Goal: Task Accomplishment & Management: Use online tool/utility

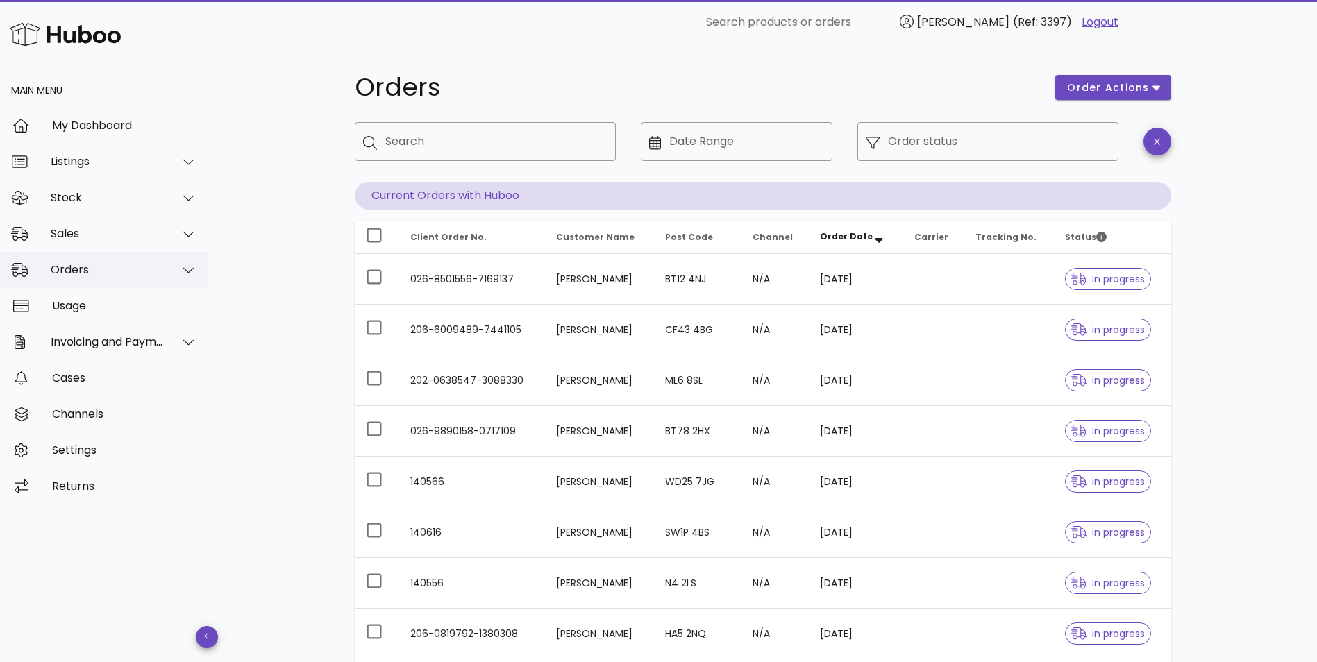
click at [74, 278] on div "Orders" at bounding box center [104, 270] width 208 height 36
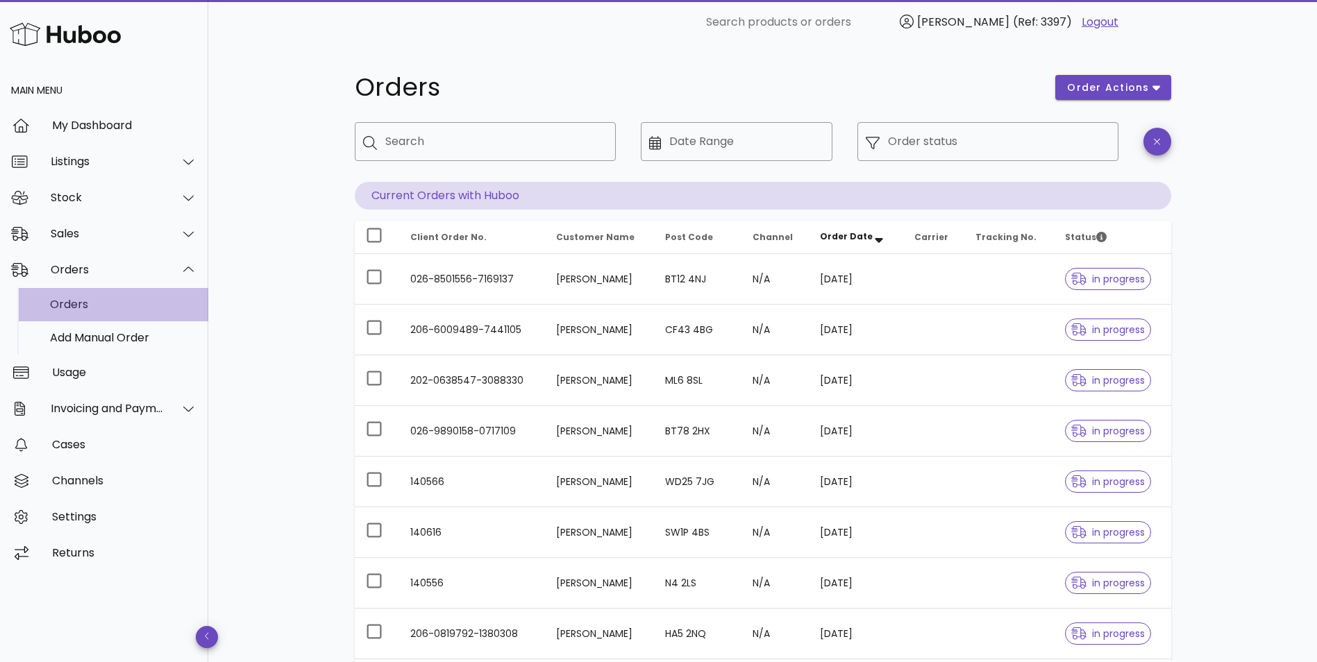
click at [75, 303] on div "Orders" at bounding box center [123, 304] width 147 height 13
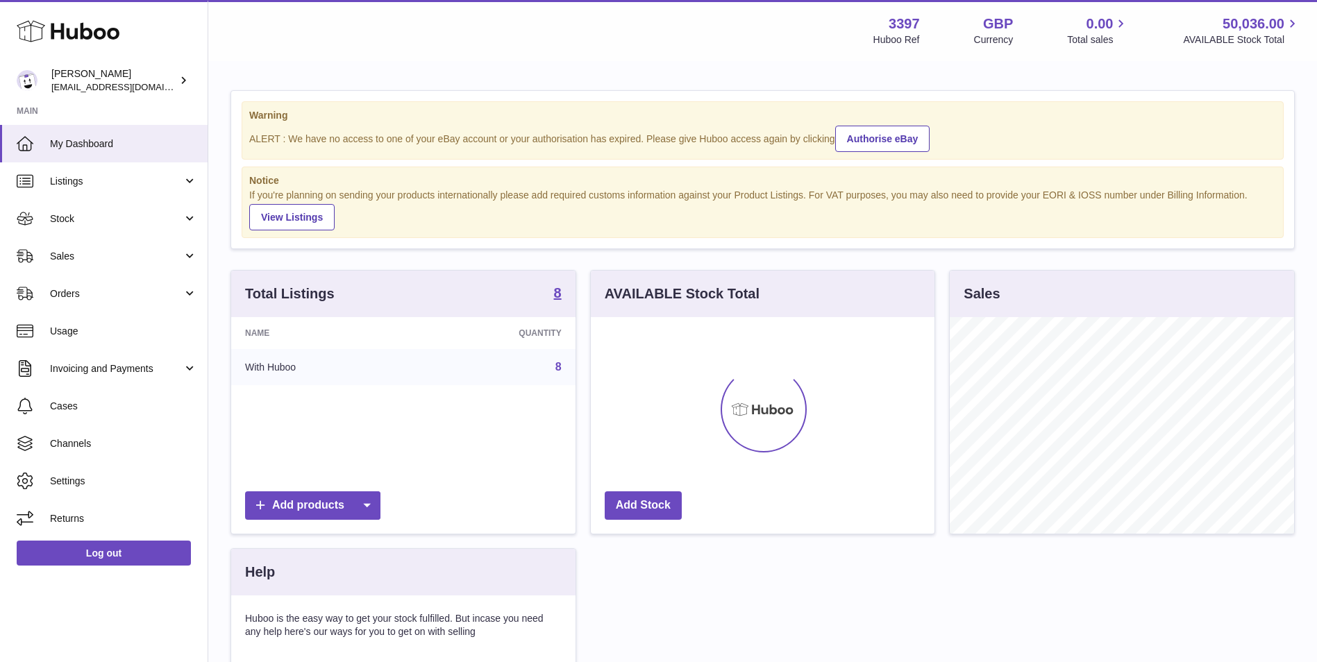
scroll to position [217, 344]
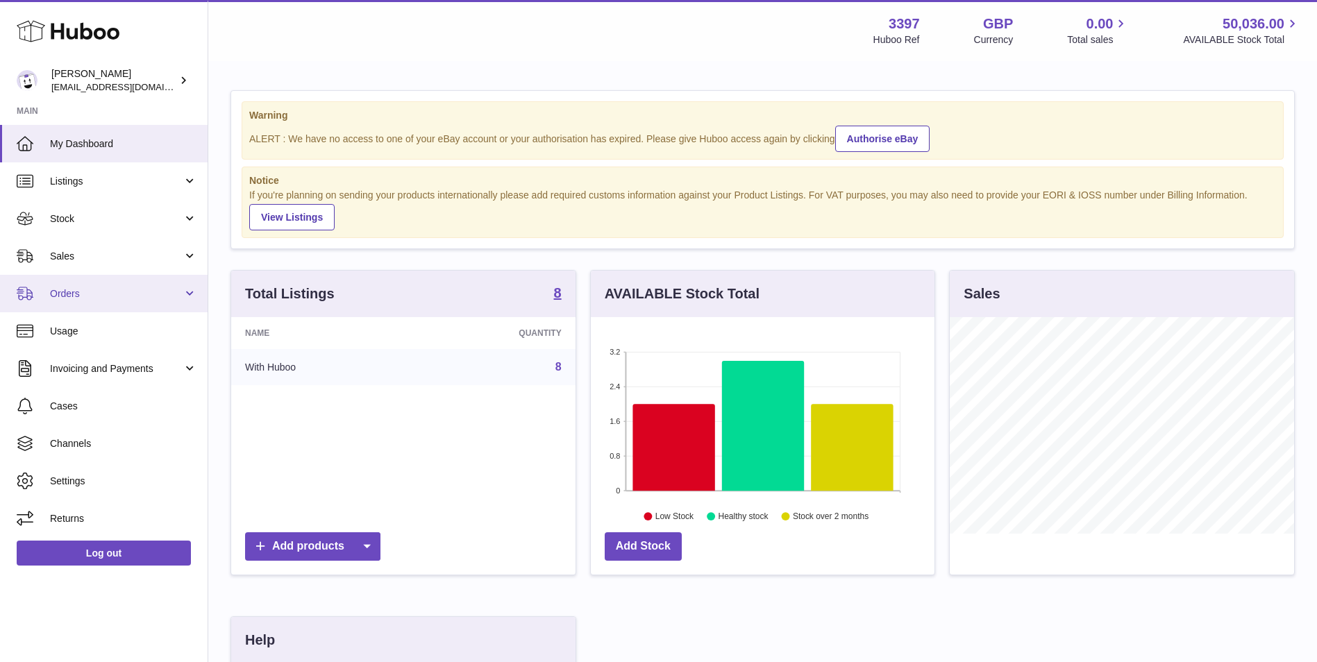
click at [86, 290] on span "Orders" at bounding box center [116, 293] width 133 height 13
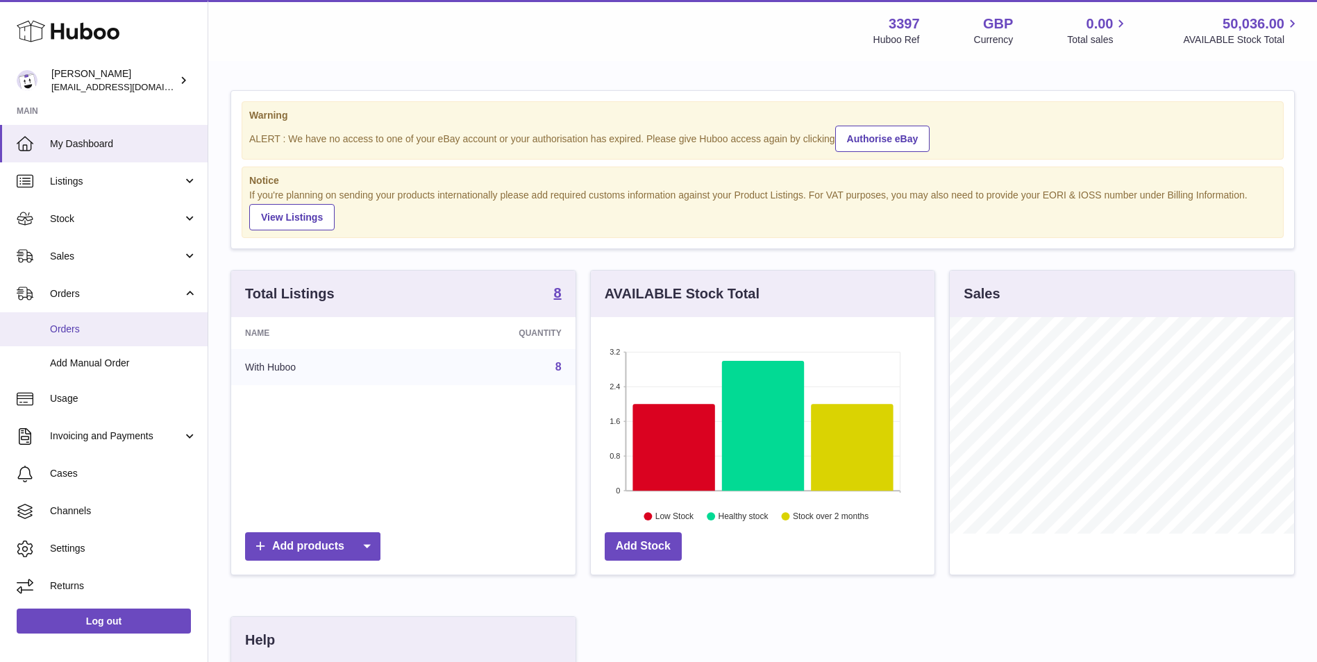
click at [78, 341] on link "Orders" at bounding box center [104, 329] width 208 height 34
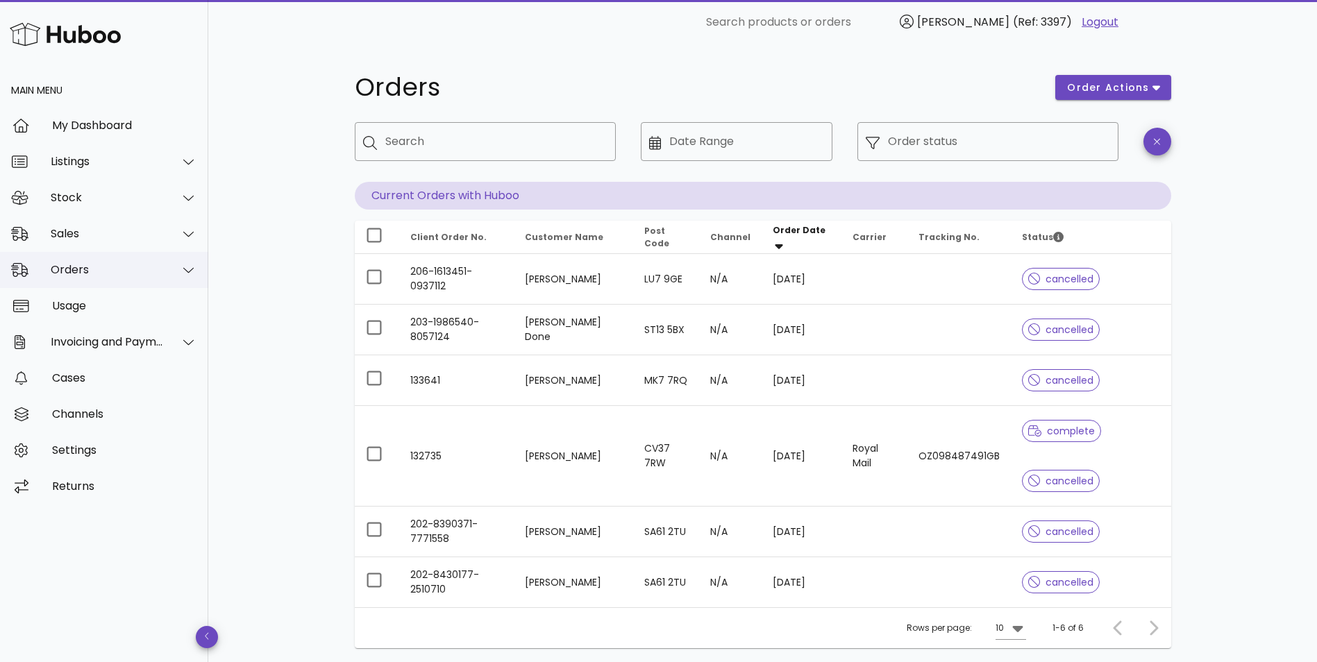
click at [76, 271] on div "Orders" at bounding box center [107, 269] width 113 height 13
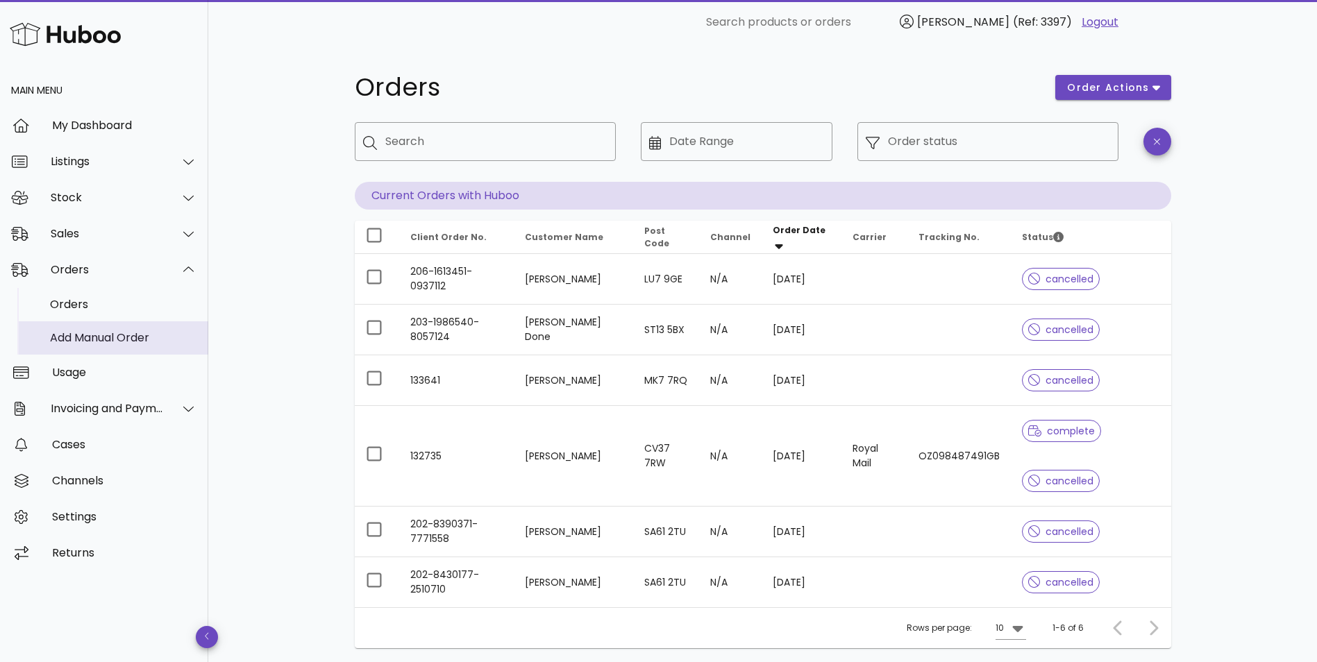
click at [66, 337] on div "Add Manual Order" at bounding box center [123, 337] width 147 height 13
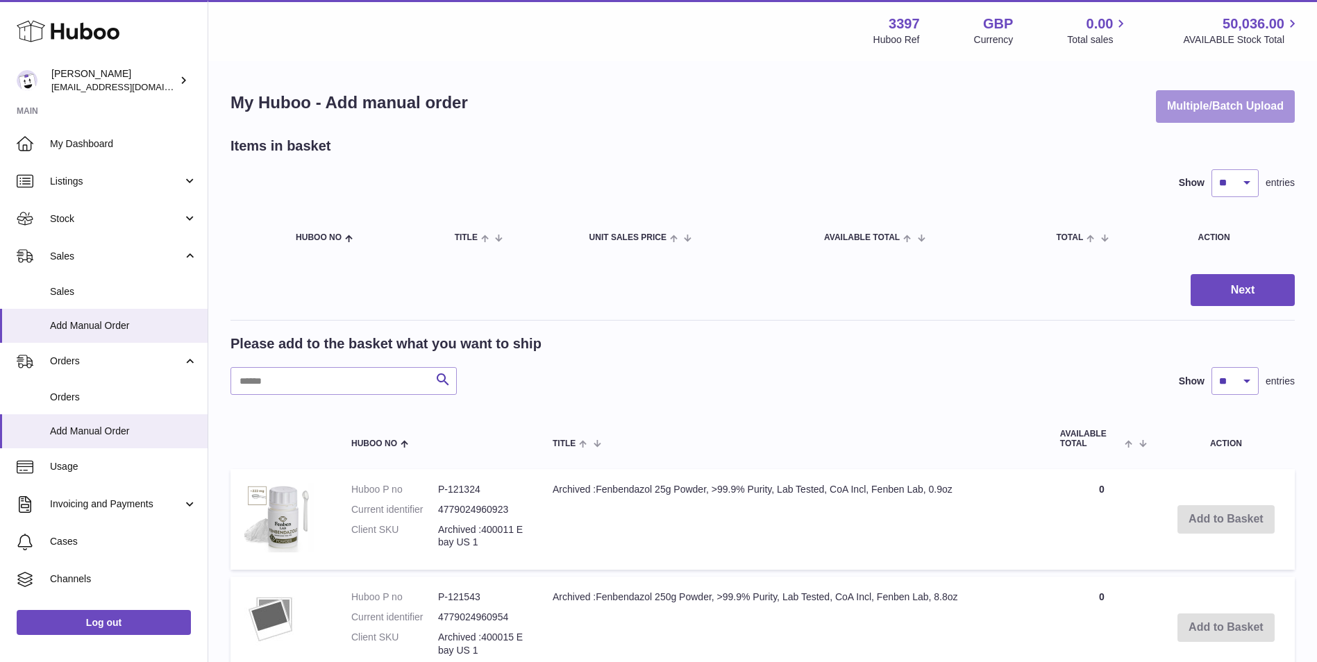
click at [1207, 104] on button "Multiple/Batch Upload" at bounding box center [1225, 106] width 139 height 33
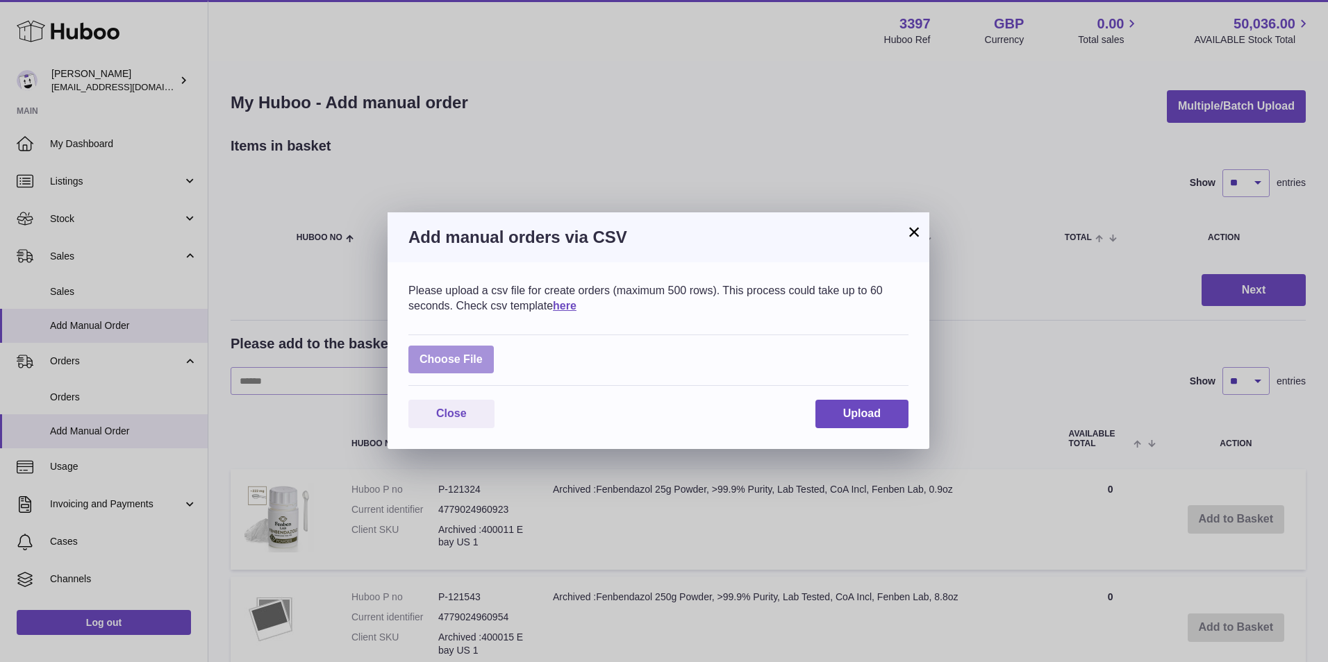
click at [431, 367] on label at bounding box center [450, 360] width 85 height 28
click at [483, 353] on input "file" at bounding box center [483, 353] width 1 height 1
type input "**********"
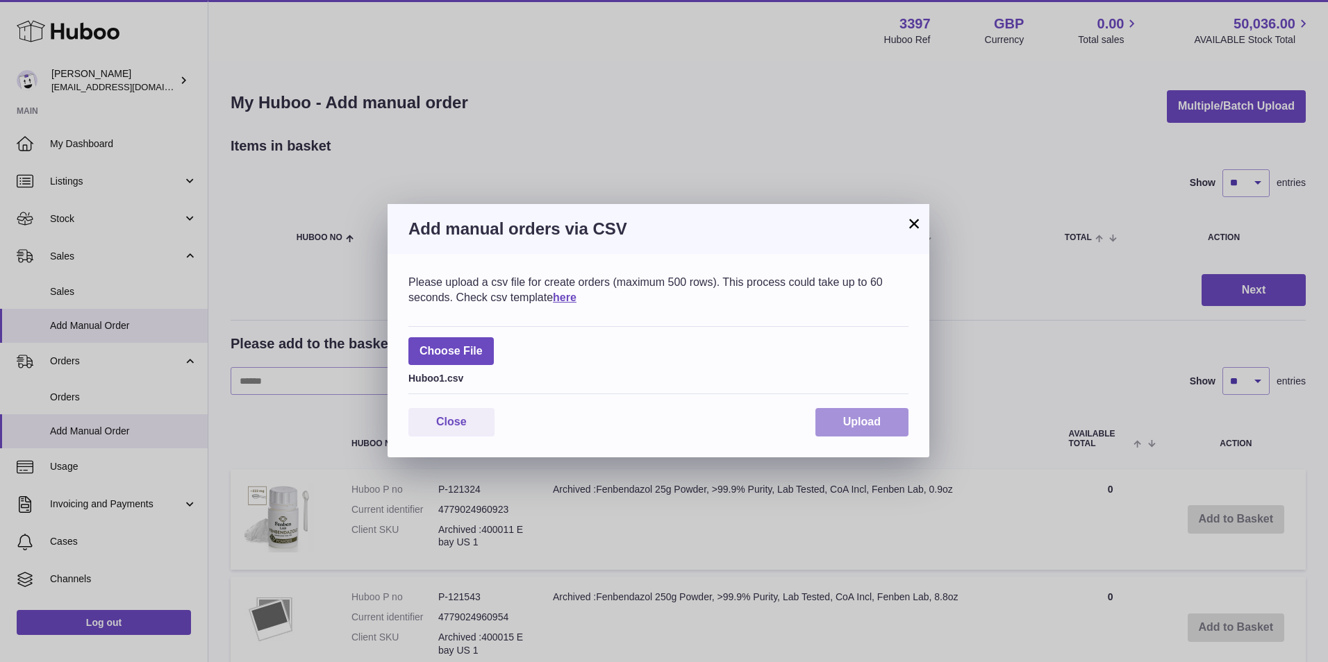
click at [849, 416] on span "Upload" at bounding box center [861, 422] width 37 height 12
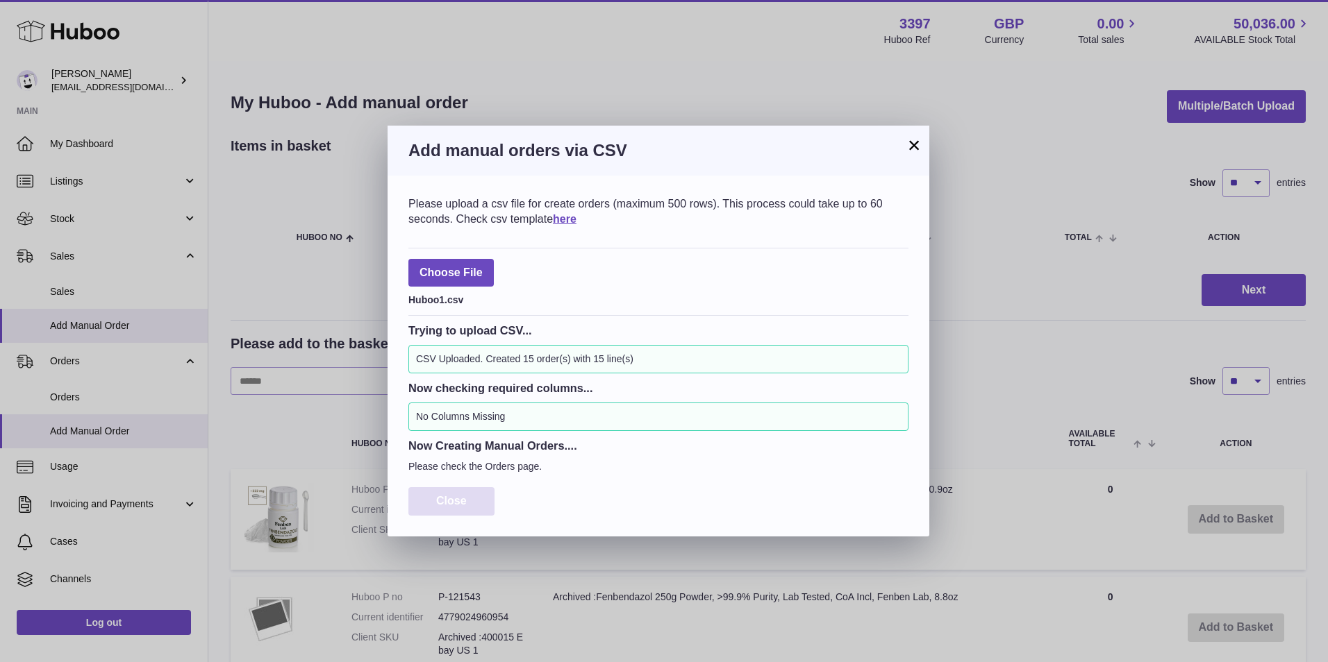
click at [442, 499] on span "Close" at bounding box center [451, 501] width 31 height 12
